Goal: Transaction & Acquisition: Purchase product/service

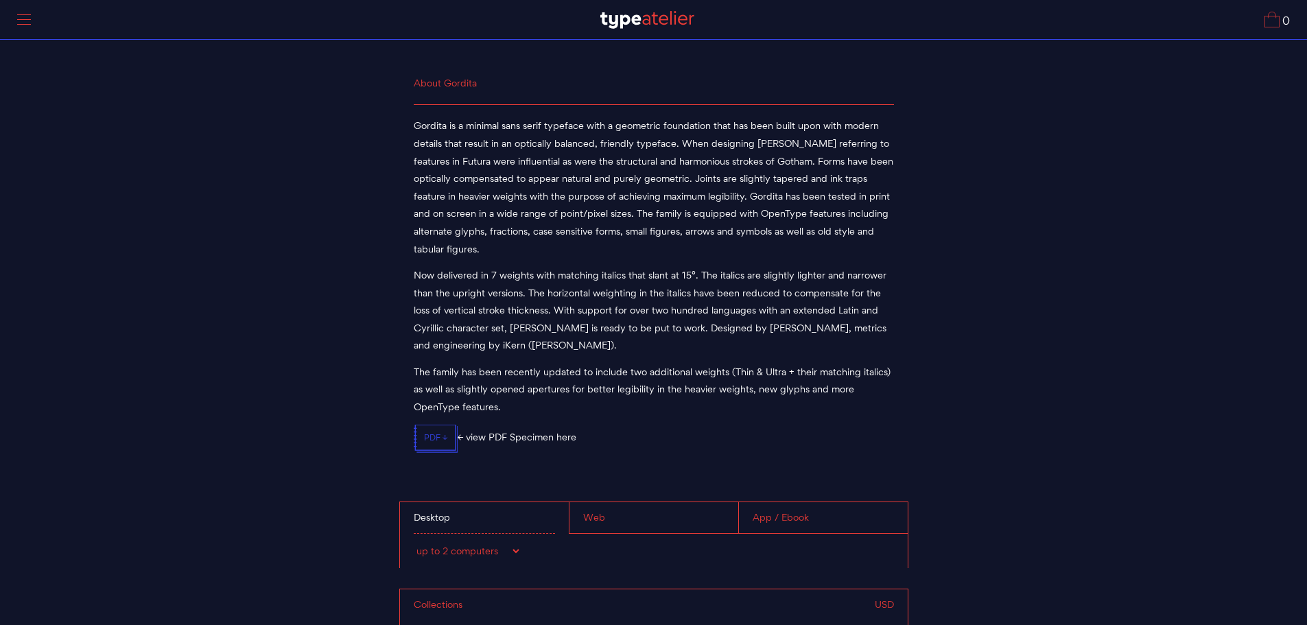
scroll to position [4908, 0]
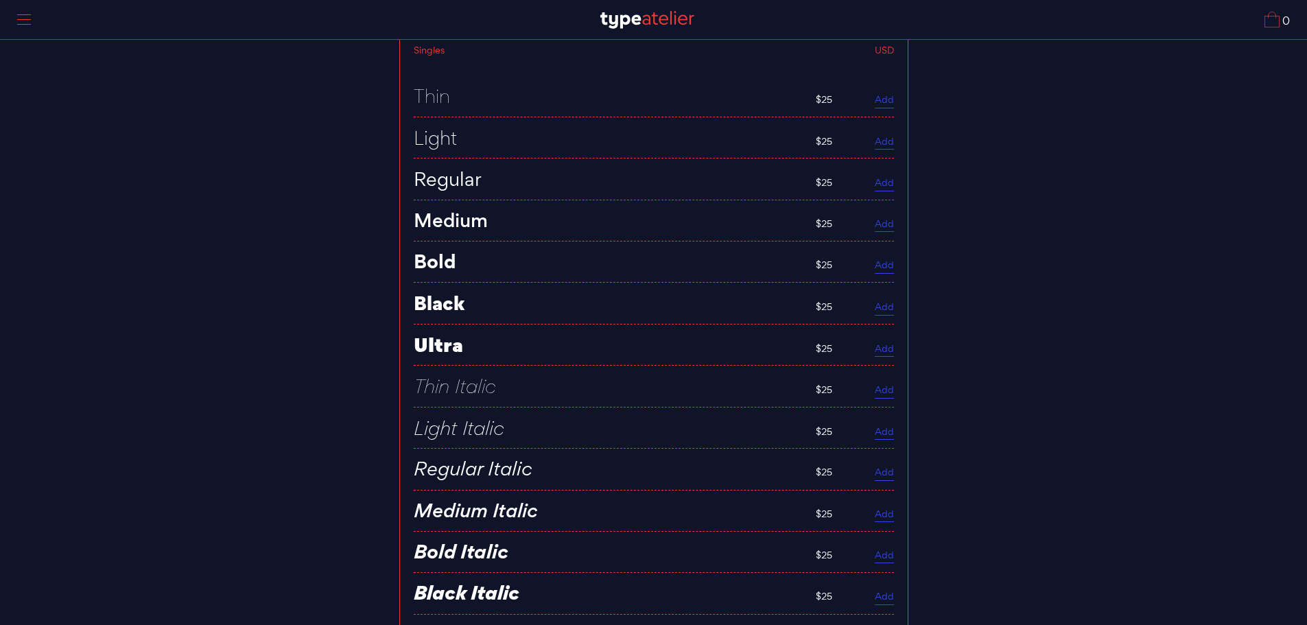
scroll to position [5662, 0]
click at [888, 264] on link "Add" at bounding box center [884, 268] width 19 height 15
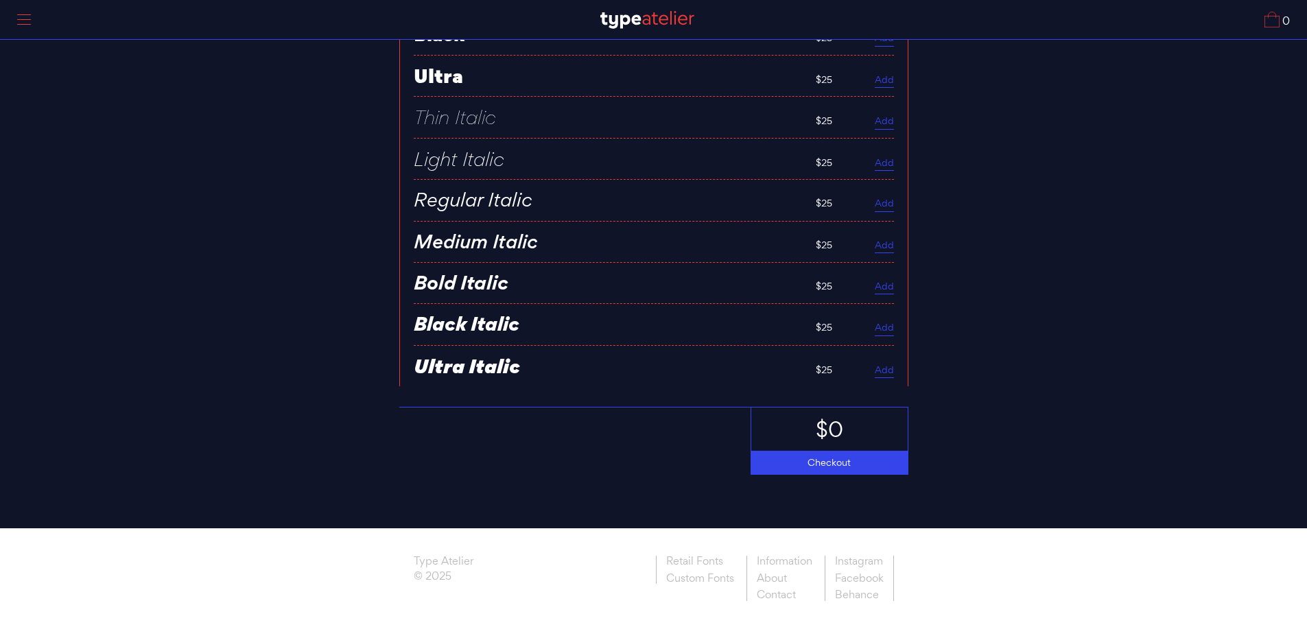
scroll to position [5937, 0]
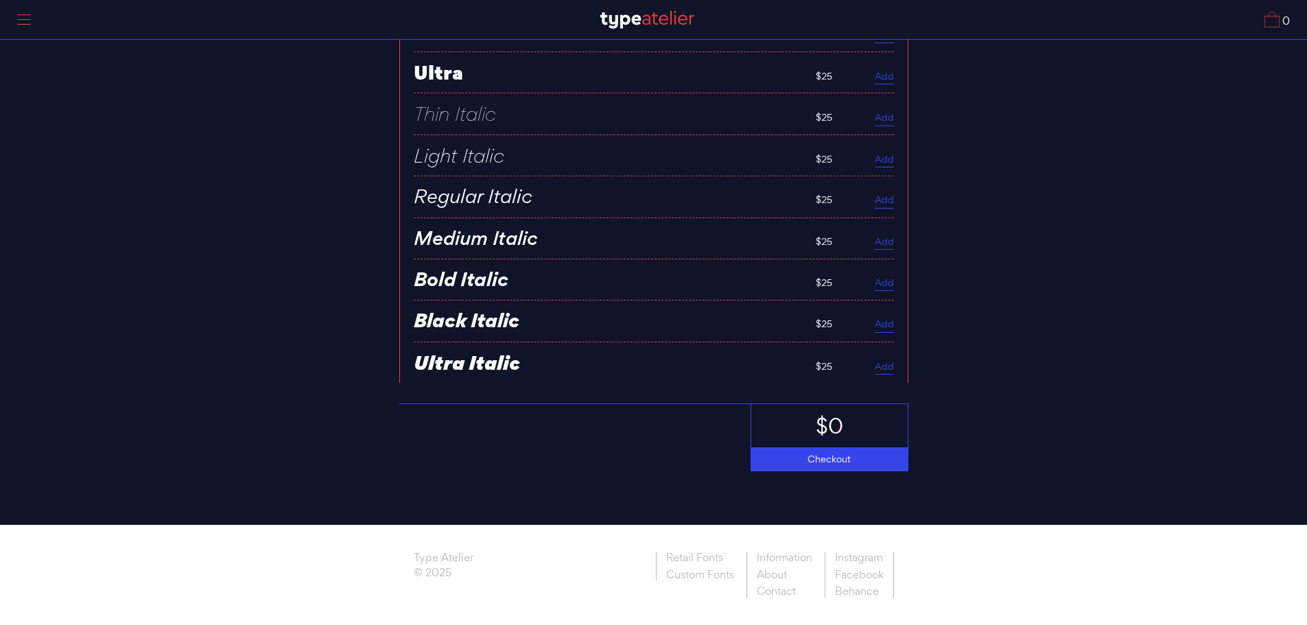
click at [521, 448] on div "$0 Checkout" at bounding box center [653, 437] width 509 height 68
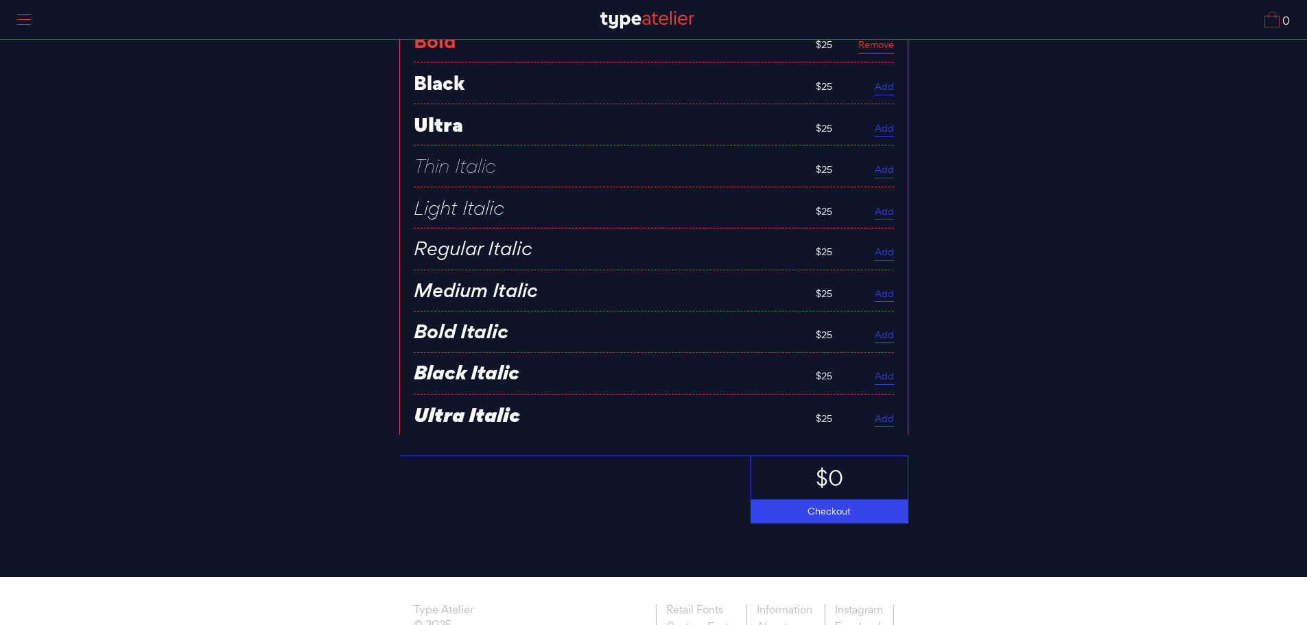
scroll to position [5799, 0]
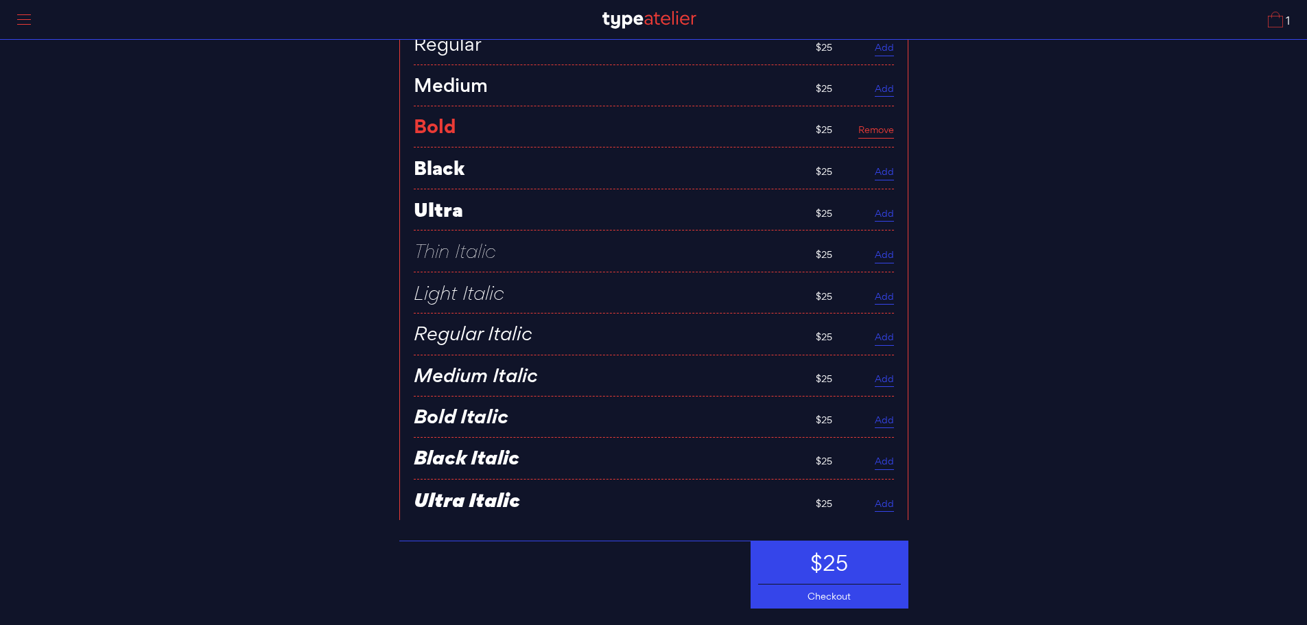
click at [818, 580] on div "$25" at bounding box center [829, 562] width 156 height 43
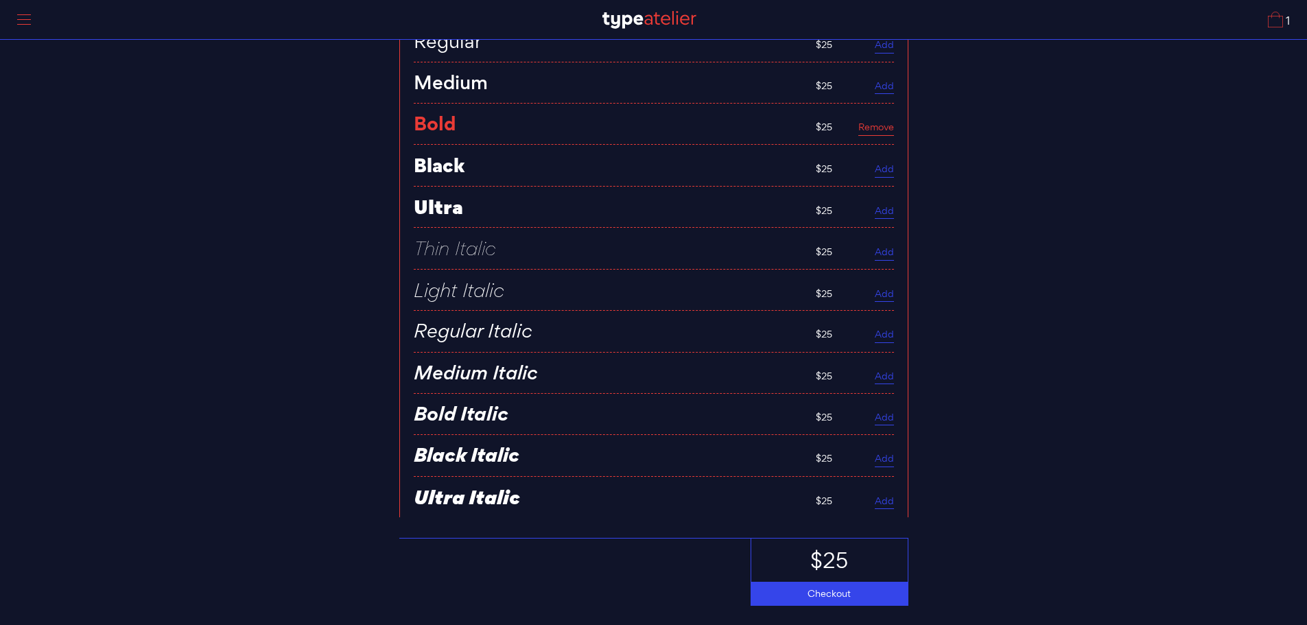
scroll to position [5937, 0]
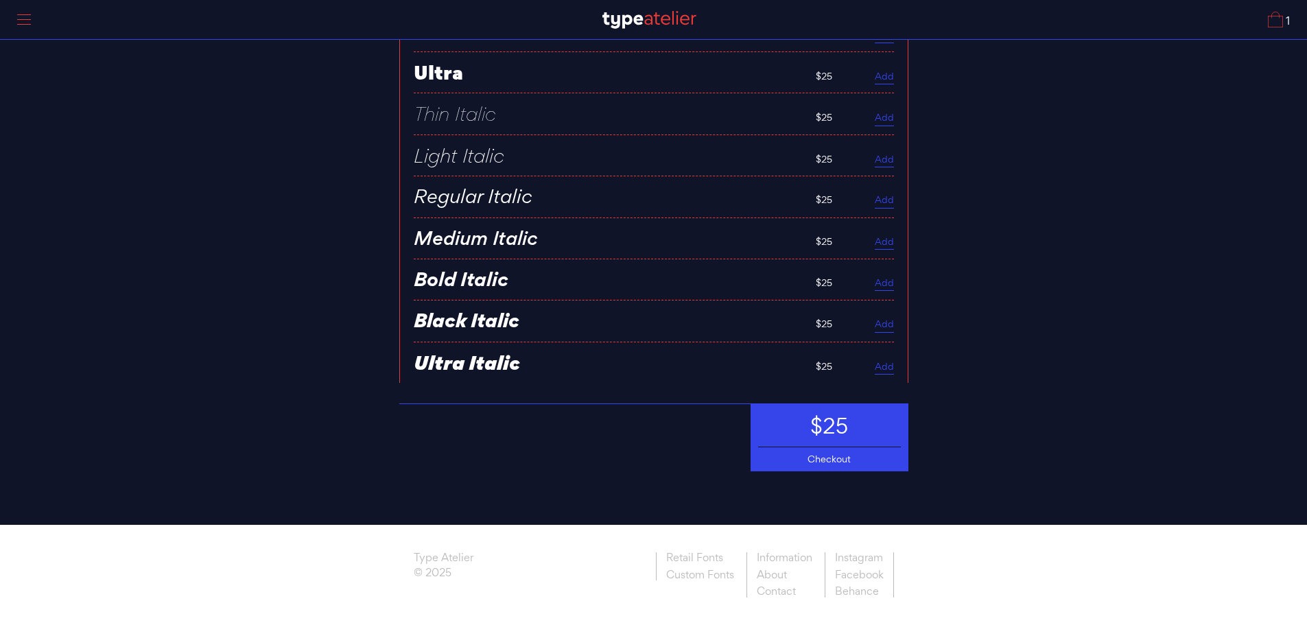
click at [805, 454] on div "Checkout" at bounding box center [829, 459] width 156 height 24
